Goal: Information Seeking & Learning: Learn about a topic

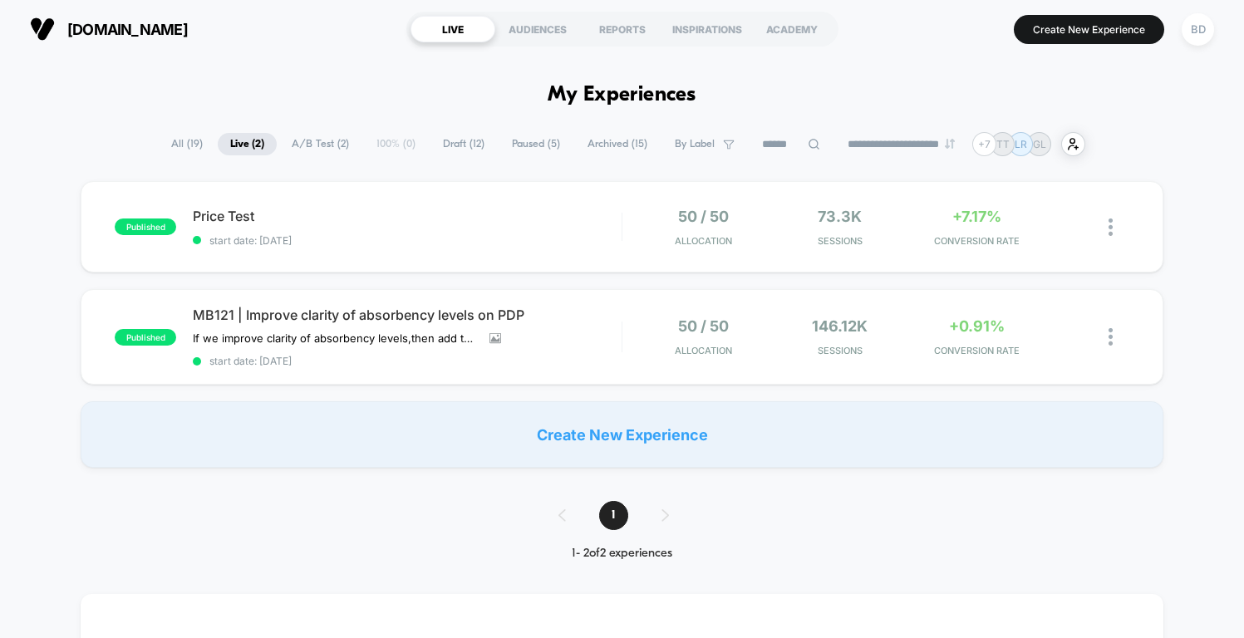
click at [411, 307] on span "MB121 | Improve clarity of absorbency levels on PDP" at bounding box center [407, 315] width 428 height 17
